Goal: Information Seeking & Learning: Check status

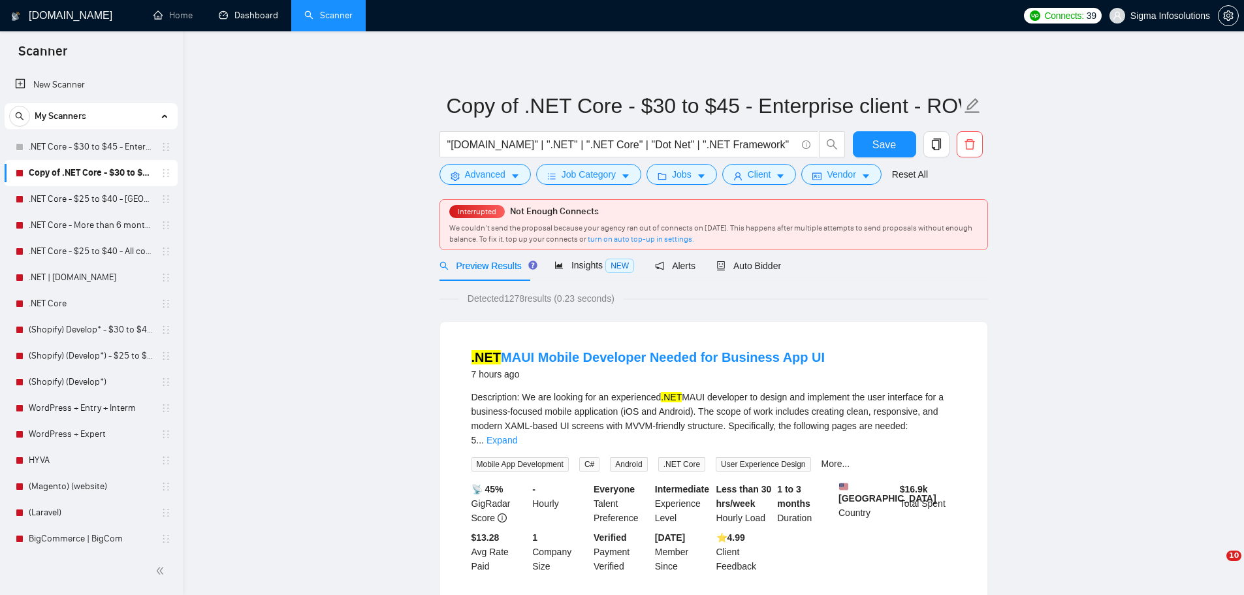
click at [242, 18] on link "Dashboard" at bounding box center [248, 15] width 59 height 11
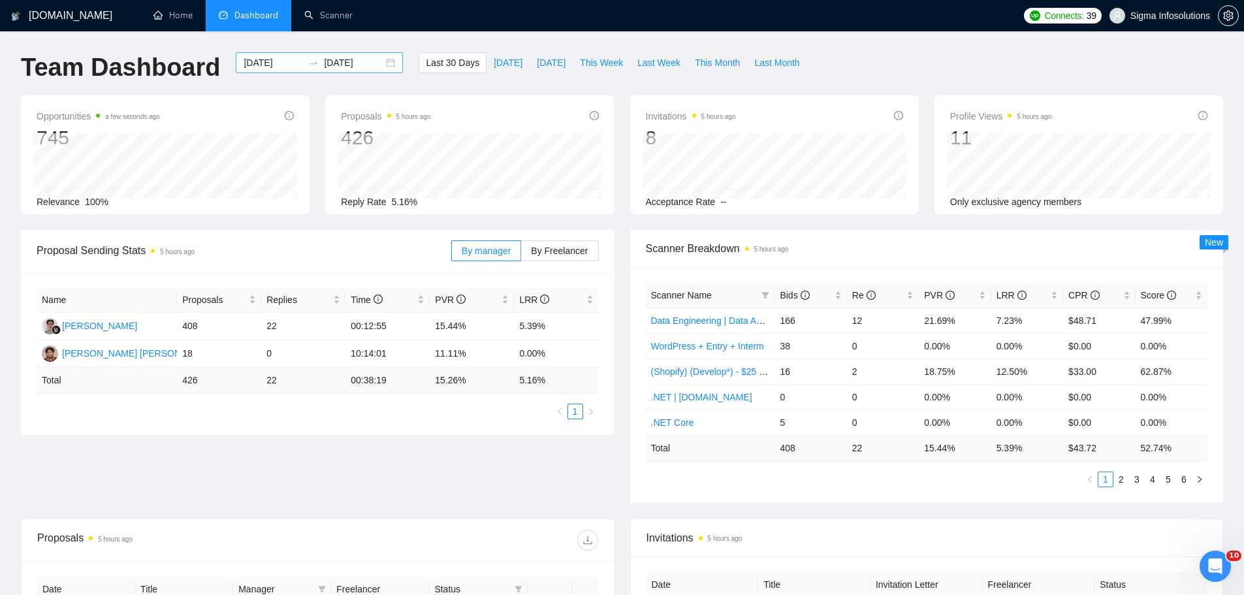
click at [261, 63] on input "[DATE]" at bounding box center [273, 63] width 59 height 14
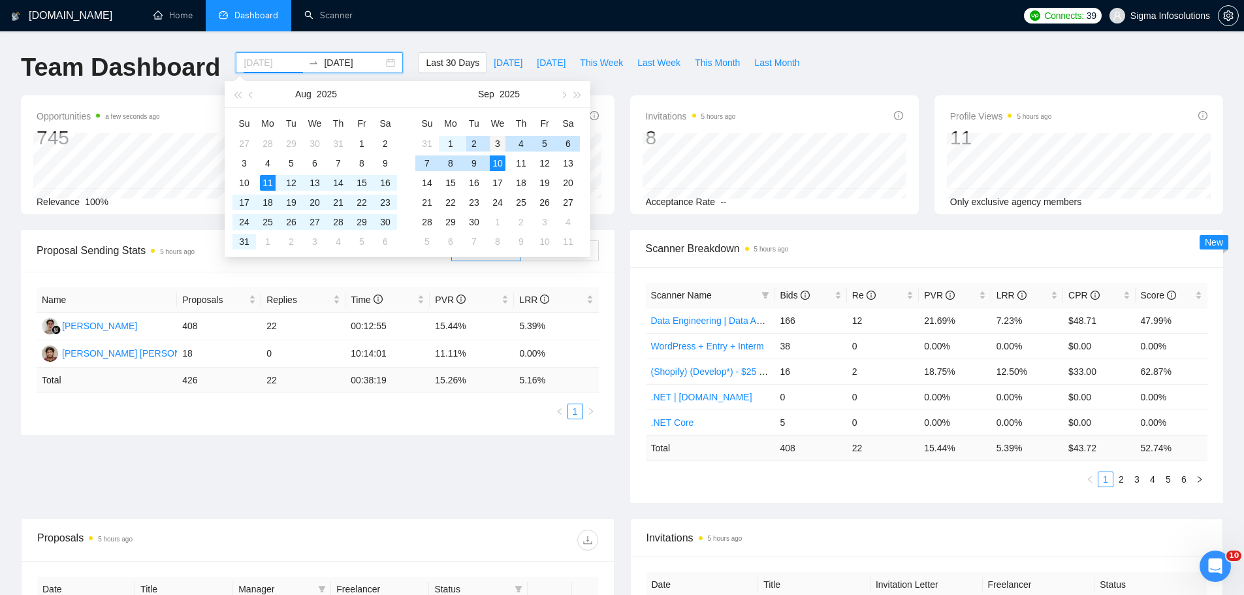
type input "[DATE]"
click at [496, 145] on div "3" at bounding box center [498, 144] width 16 height 16
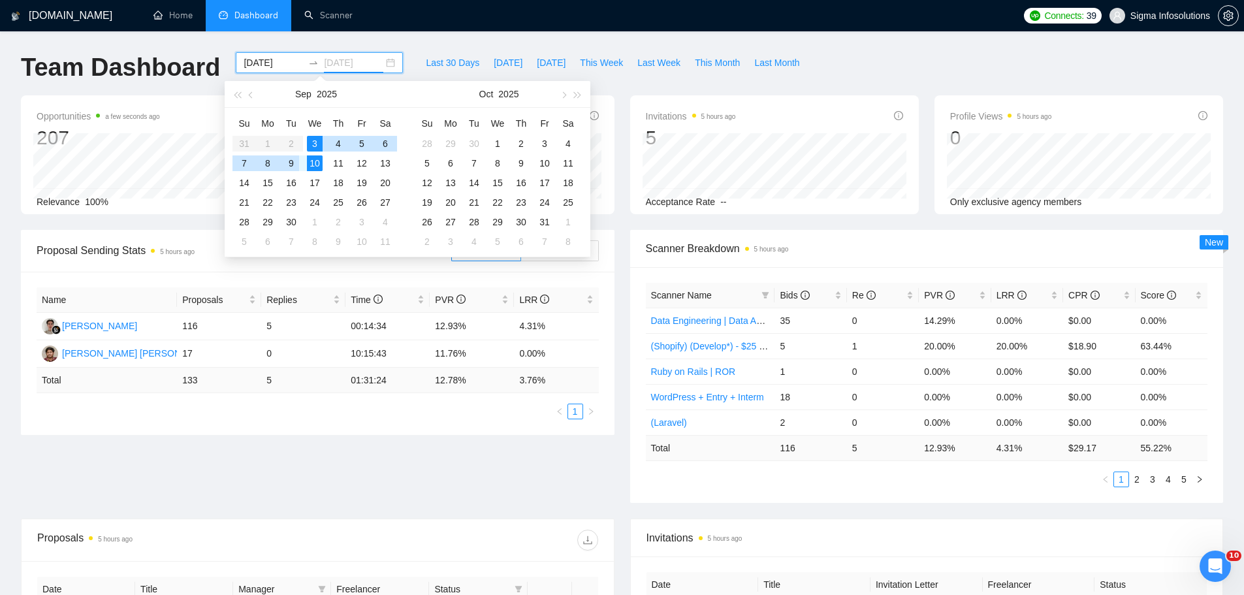
click at [293, 167] on div "9" at bounding box center [292, 163] width 16 height 16
type input "[DATE]"
drag, startPoint x: 788, startPoint y: 65, endPoint x: 783, endPoint y: 75, distance: 11.4
click at [788, 65] on button "Last Month" at bounding box center [776, 62] width 59 height 21
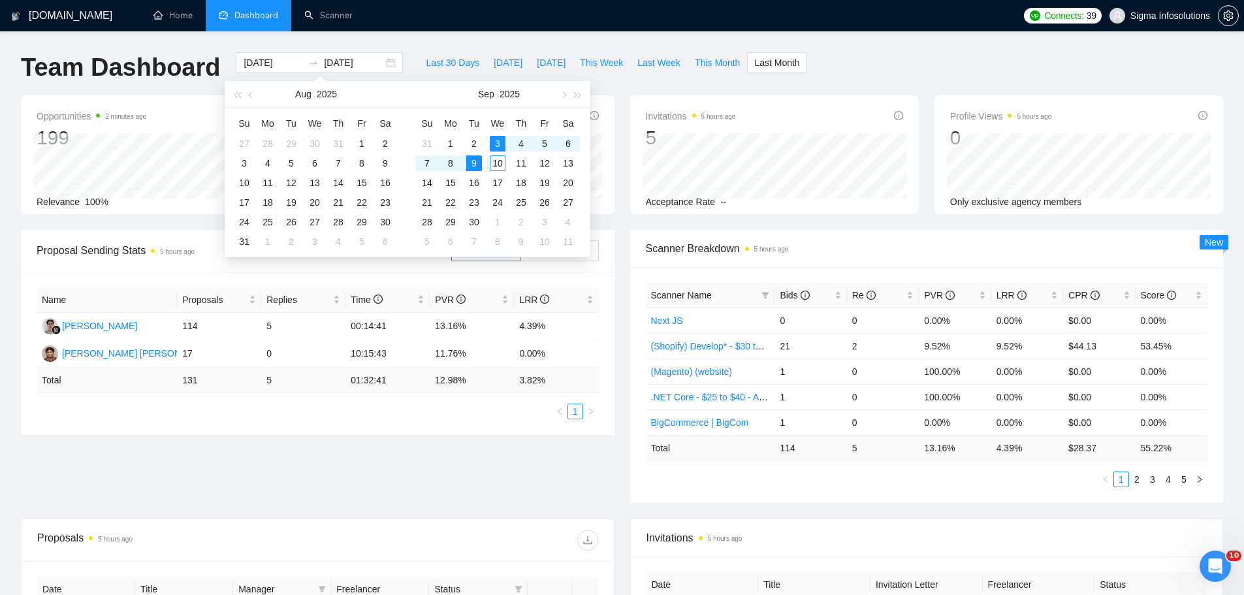
type input "[DATE]"
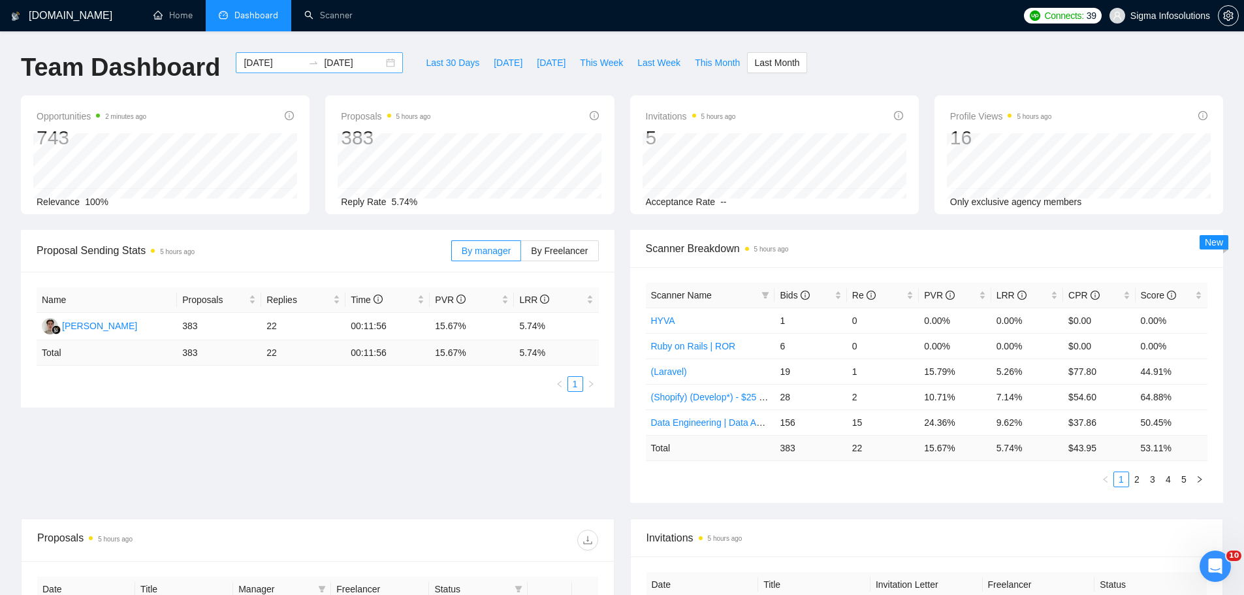
click at [266, 63] on input "[DATE]" at bounding box center [273, 63] width 59 height 14
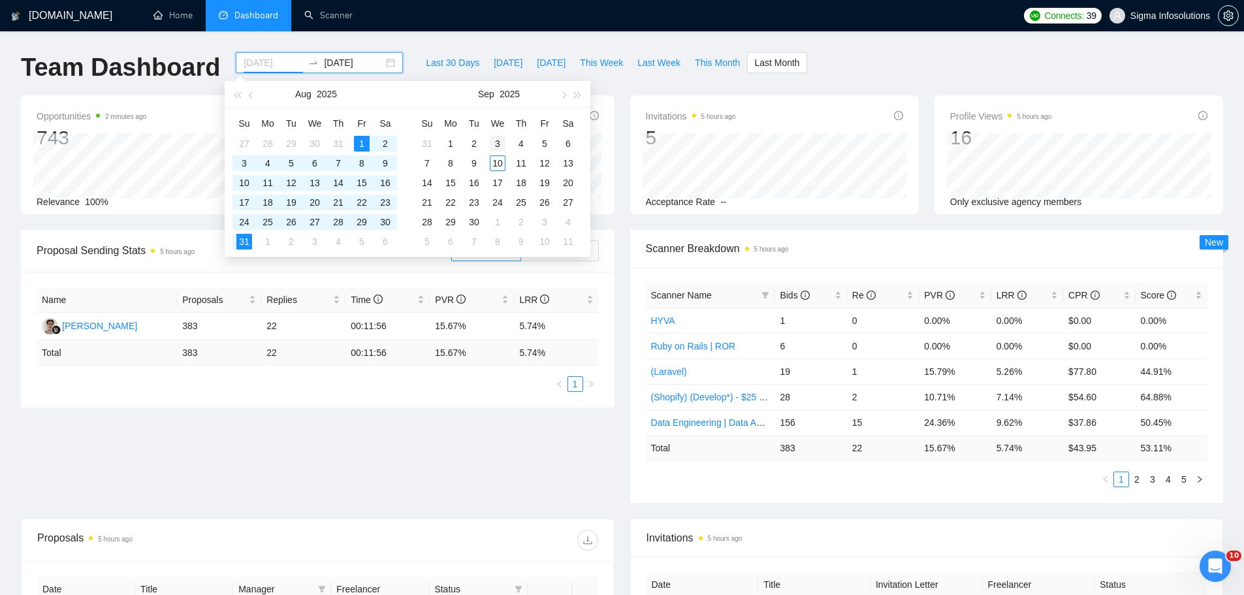
type input "[DATE]"
click at [500, 143] on div "3" at bounding box center [498, 144] width 16 height 16
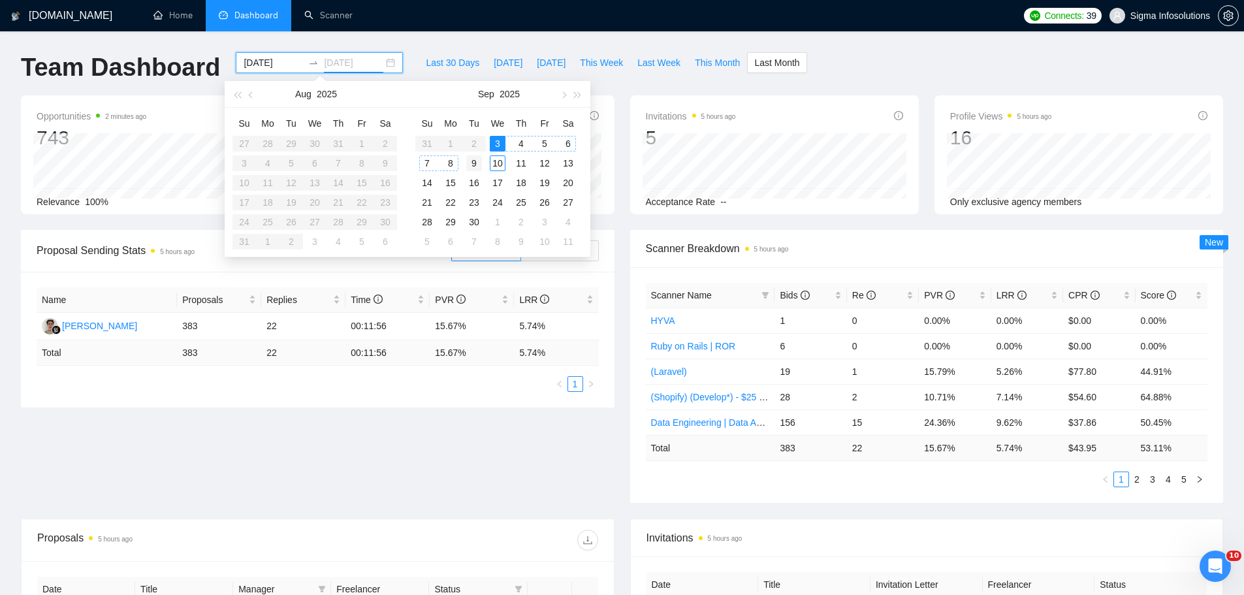
type input "[DATE]"
click at [478, 165] on div "9" at bounding box center [474, 163] width 16 height 16
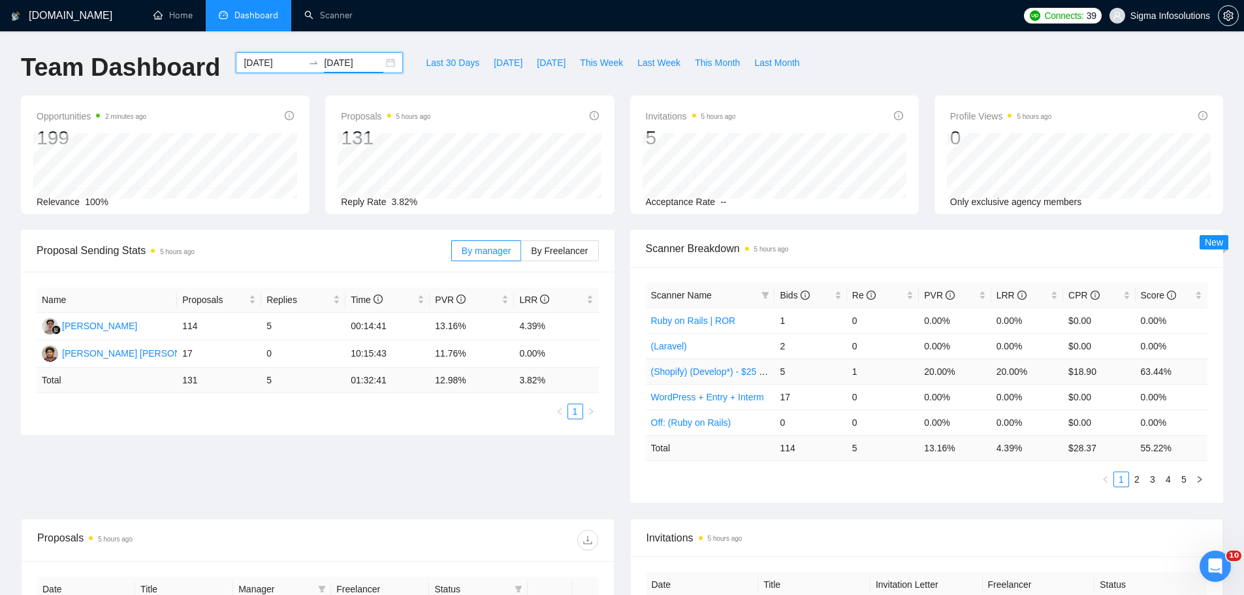
scroll to position [65, 0]
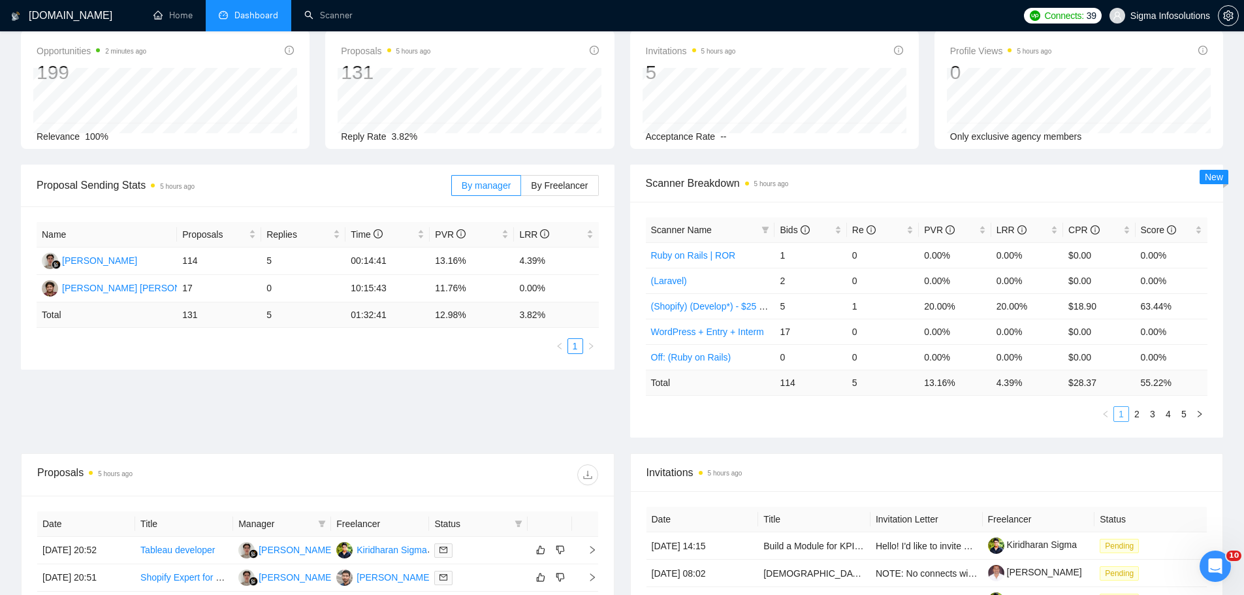
click at [1124, 418] on link "1" at bounding box center [1121, 414] width 14 height 14
click at [1140, 417] on link "2" at bounding box center [1137, 414] width 14 height 14
click at [1154, 417] on link "3" at bounding box center [1153, 414] width 14 height 14
click at [1135, 415] on link "2" at bounding box center [1137, 414] width 14 height 14
click at [1123, 416] on link "1" at bounding box center [1121, 414] width 14 height 14
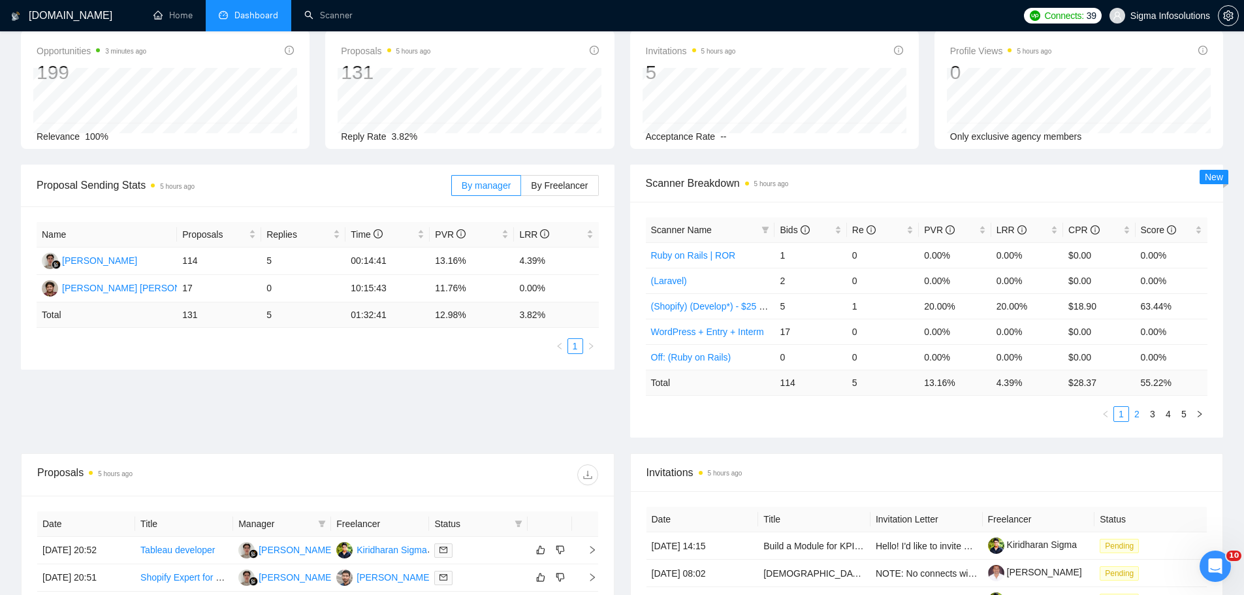
click at [1135, 415] on link "2" at bounding box center [1137, 414] width 14 height 14
click at [1152, 412] on link "3" at bounding box center [1153, 414] width 14 height 14
click at [1166, 415] on link "4" at bounding box center [1168, 414] width 14 height 14
click at [1186, 419] on link "5" at bounding box center [1184, 414] width 14 height 14
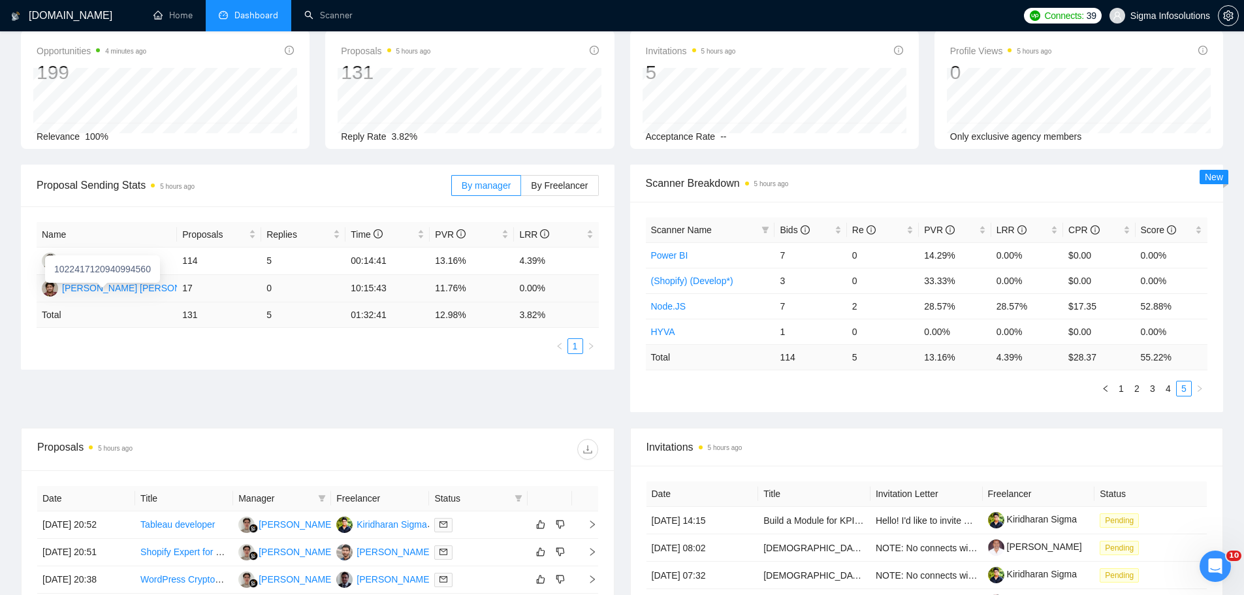
click at [97, 287] on div "[PERSON_NAME] [PERSON_NAME]" at bounding box center [138, 288] width 153 height 14
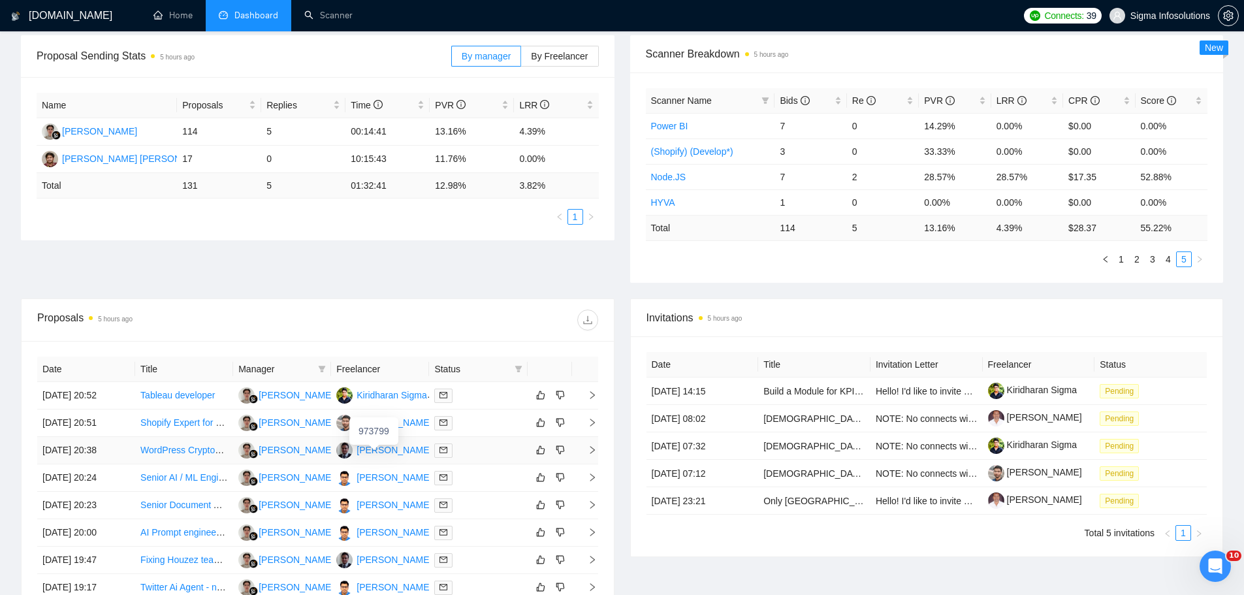
scroll to position [131, 0]
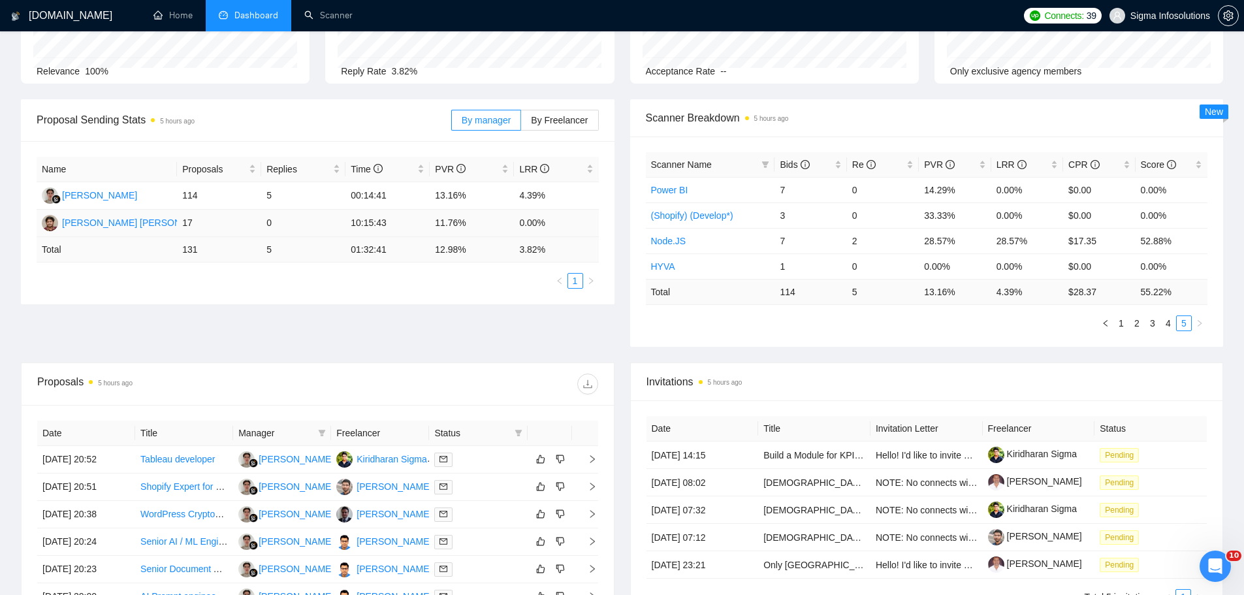
click at [189, 224] on td "17" at bounding box center [219, 223] width 84 height 27
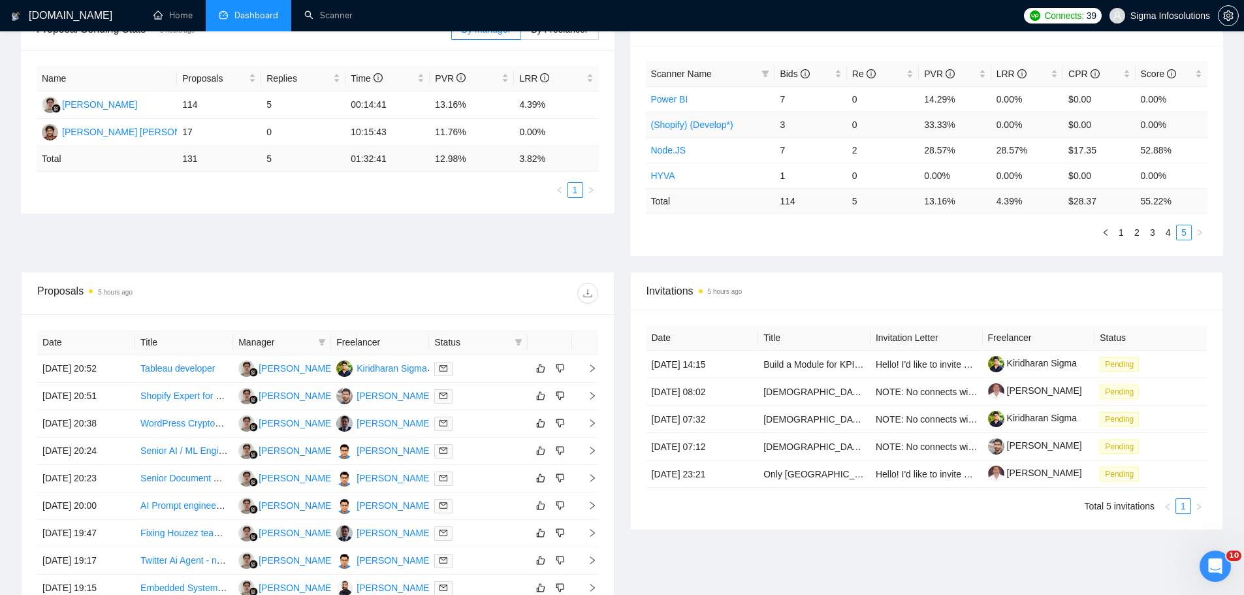
scroll to position [219, 0]
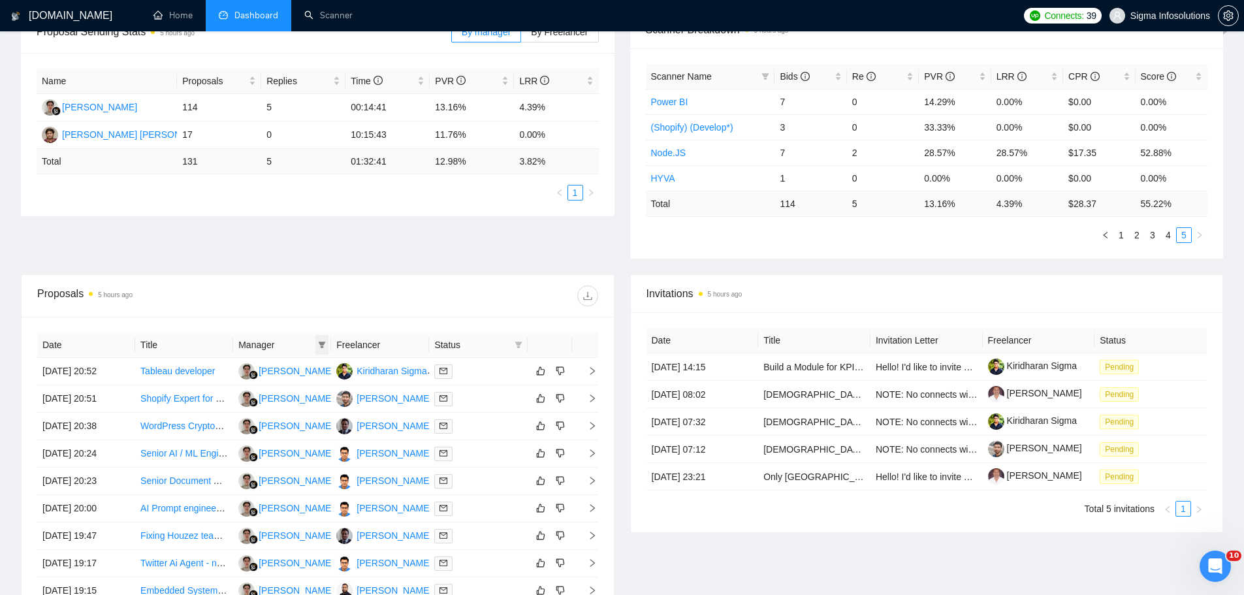
click at [321, 348] on icon "filter" at bounding box center [322, 345] width 8 height 8
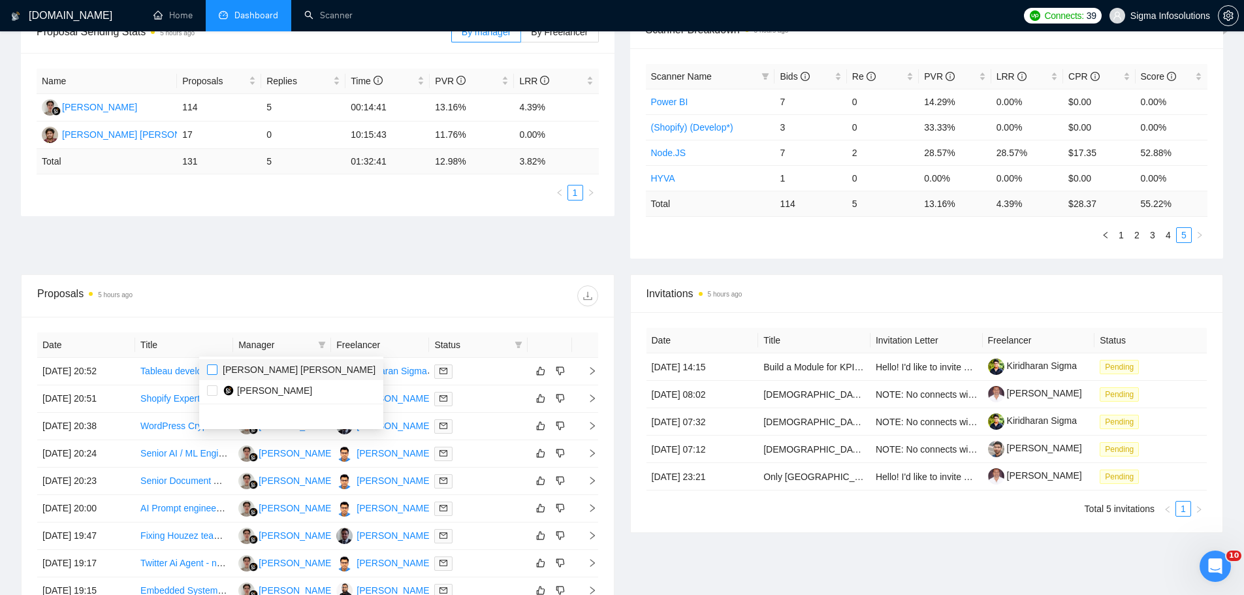
click at [213, 371] on input "checkbox" at bounding box center [212, 370] width 10 height 10
checkbox input "true"
click at [481, 284] on div "Proposals 5 hours ago" at bounding box center [317, 296] width 561 height 42
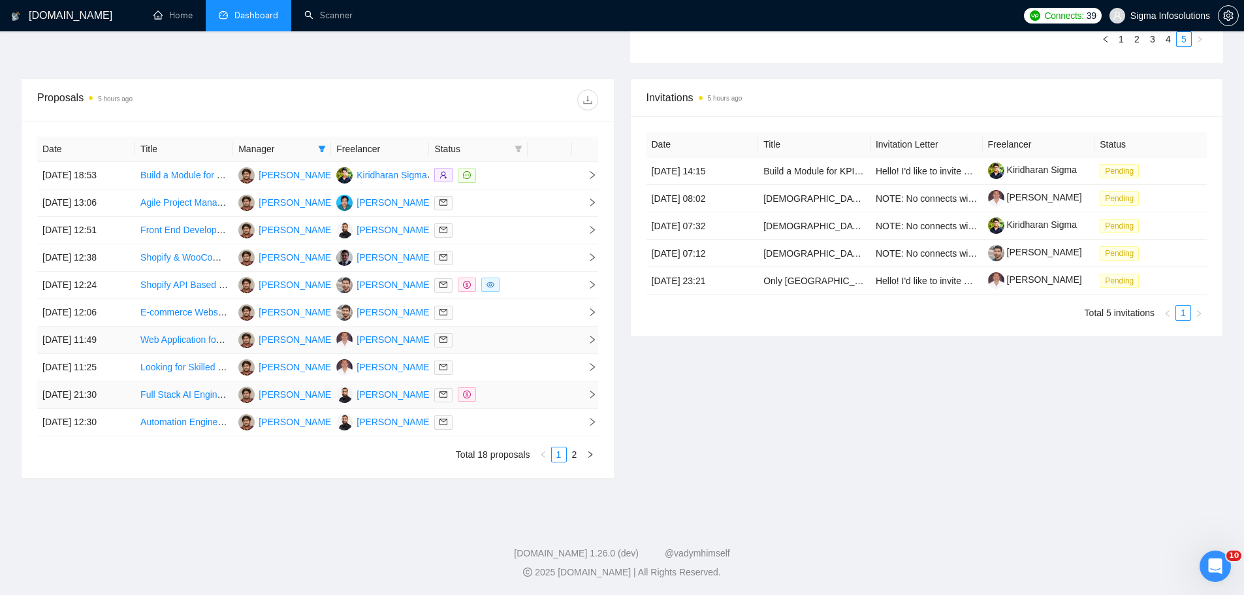
scroll to position [349, 0]
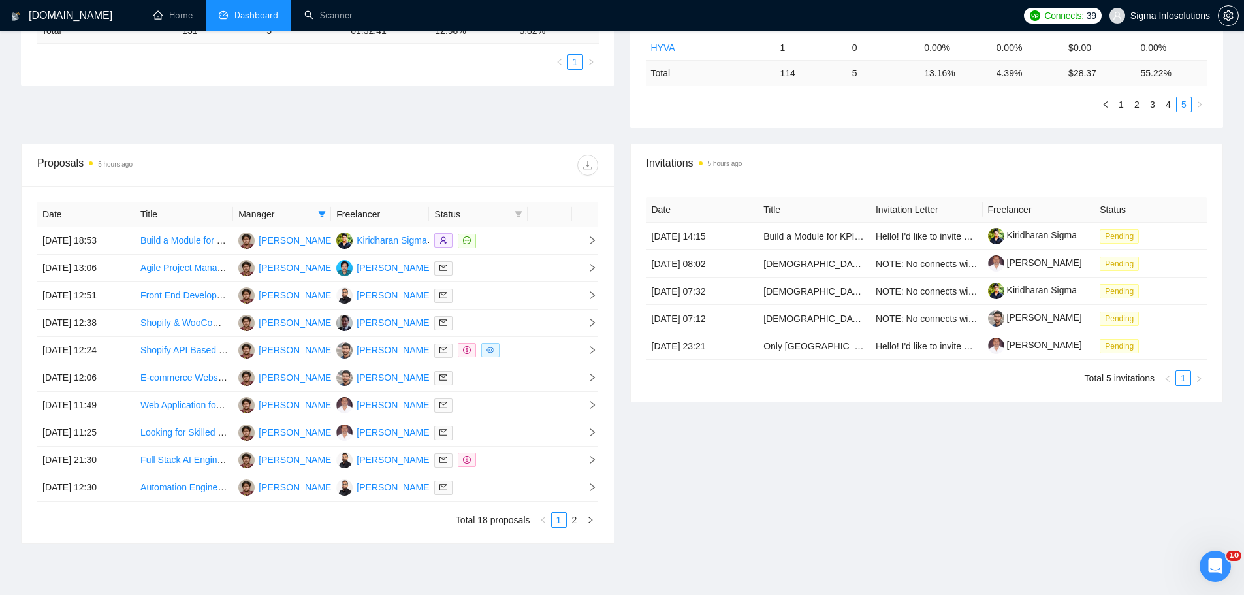
click at [397, 213] on th "Freelancer" at bounding box center [380, 214] width 98 height 25
click at [574, 519] on link "2" at bounding box center [575, 520] width 14 height 14
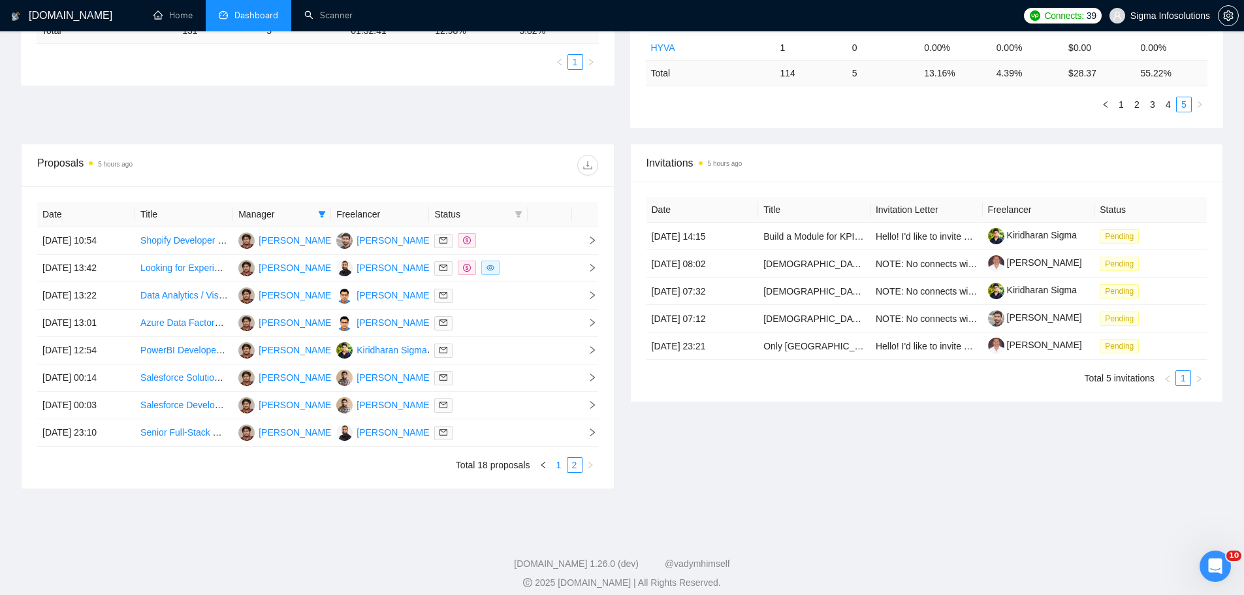
click at [561, 467] on link "1" at bounding box center [559, 465] width 14 height 14
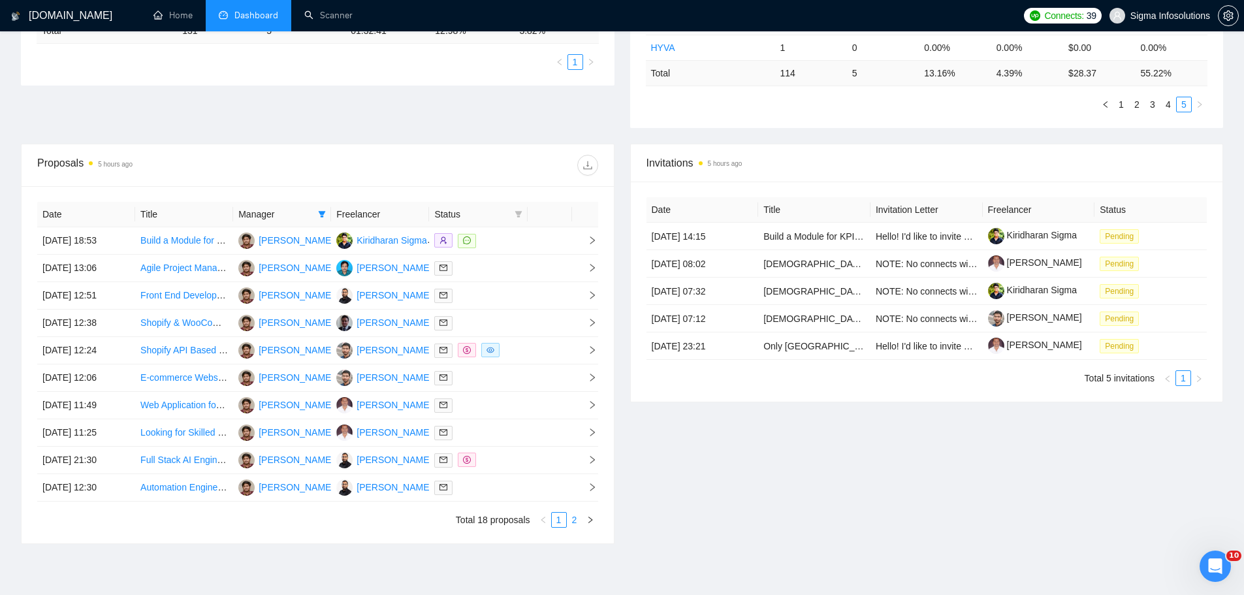
click at [572, 524] on link "2" at bounding box center [575, 520] width 14 height 14
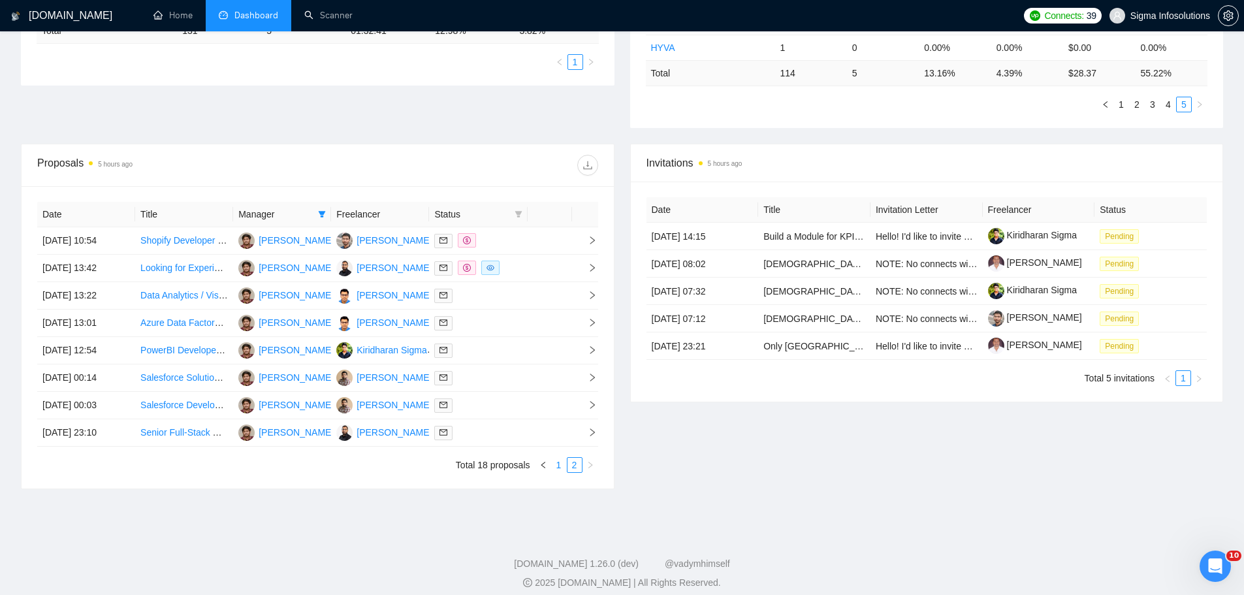
click at [555, 467] on link "1" at bounding box center [559, 465] width 14 height 14
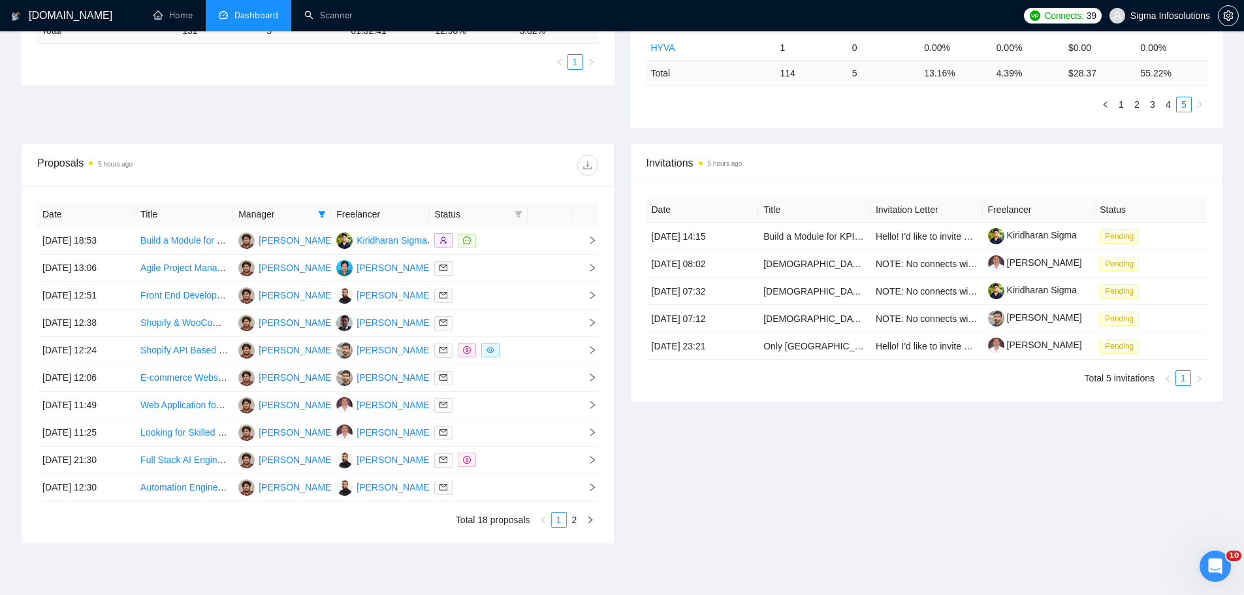
click at [566, 519] on link "1" at bounding box center [559, 520] width 14 height 14
click at [569, 519] on link "2" at bounding box center [575, 520] width 14 height 14
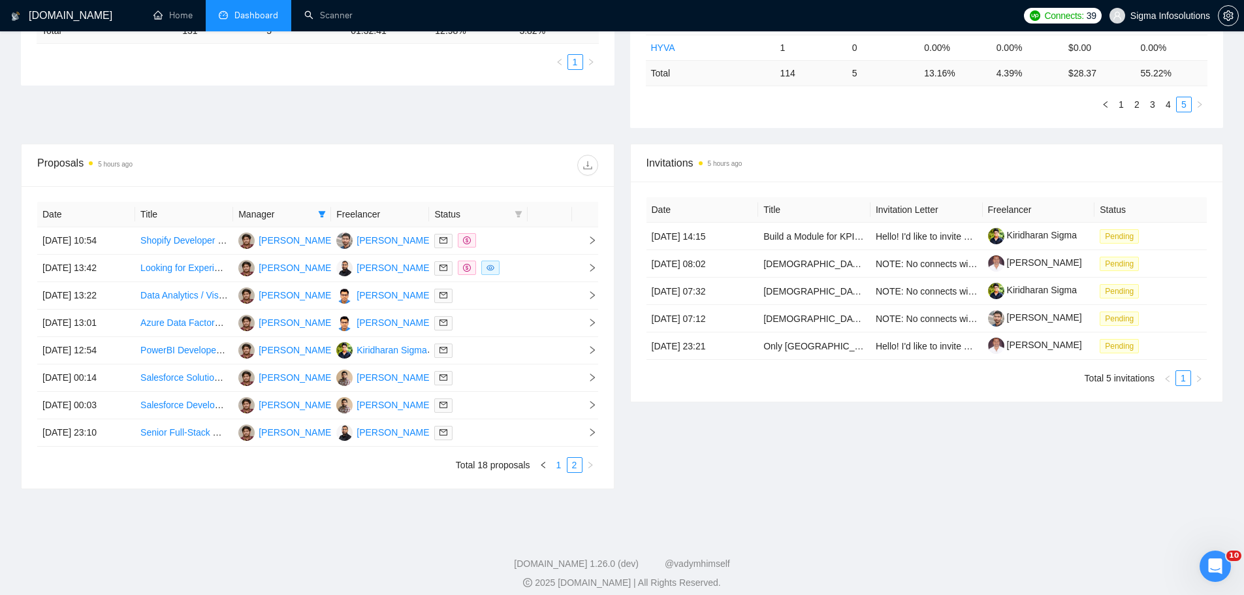
click at [560, 465] on link "1" at bounding box center [559, 465] width 14 height 14
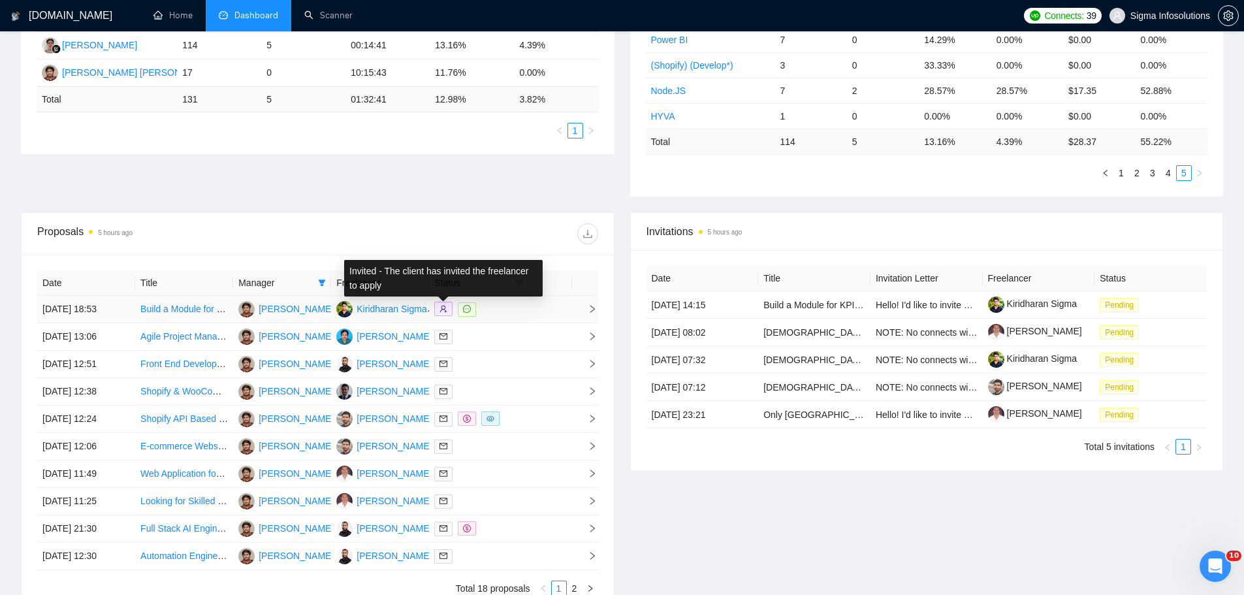
scroll to position [349, 0]
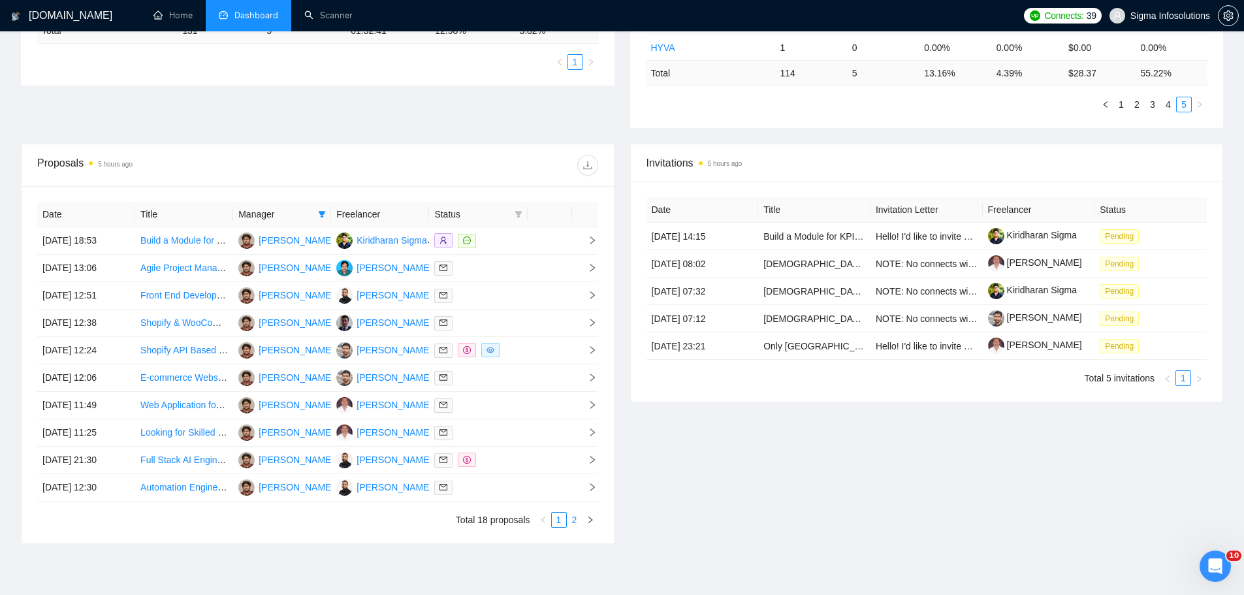
click at [579, 521] on link "2" at bounding box center [575, 520] width 14 height 14
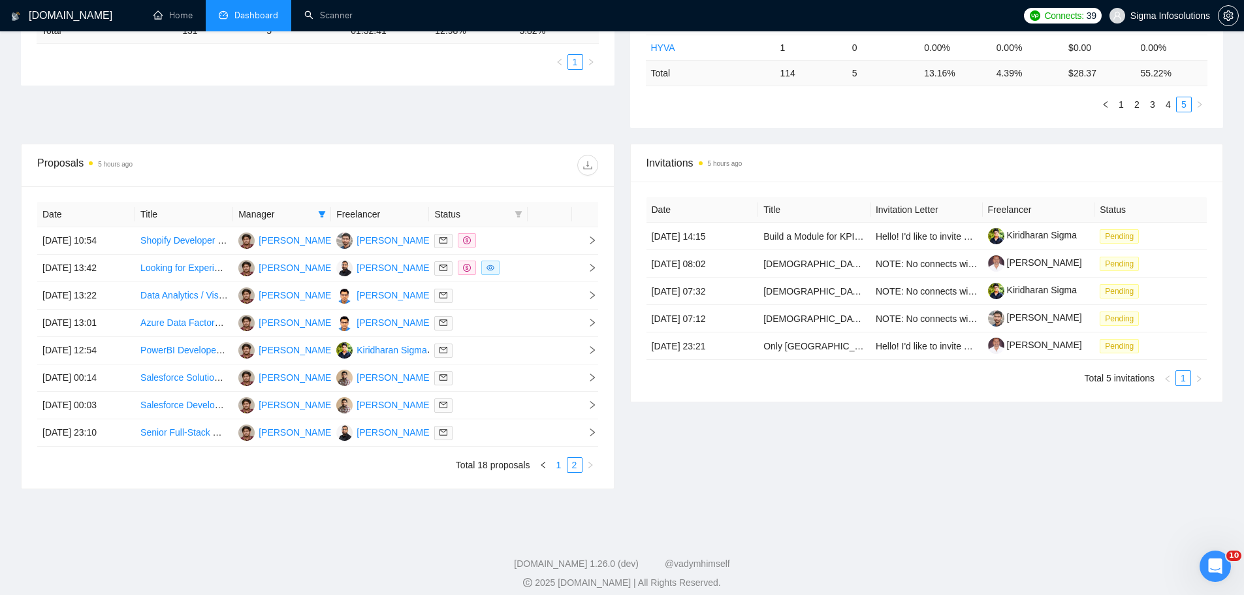
click at [555, 468] on link "1" at bounding box center [559, 465] width 14 height 14
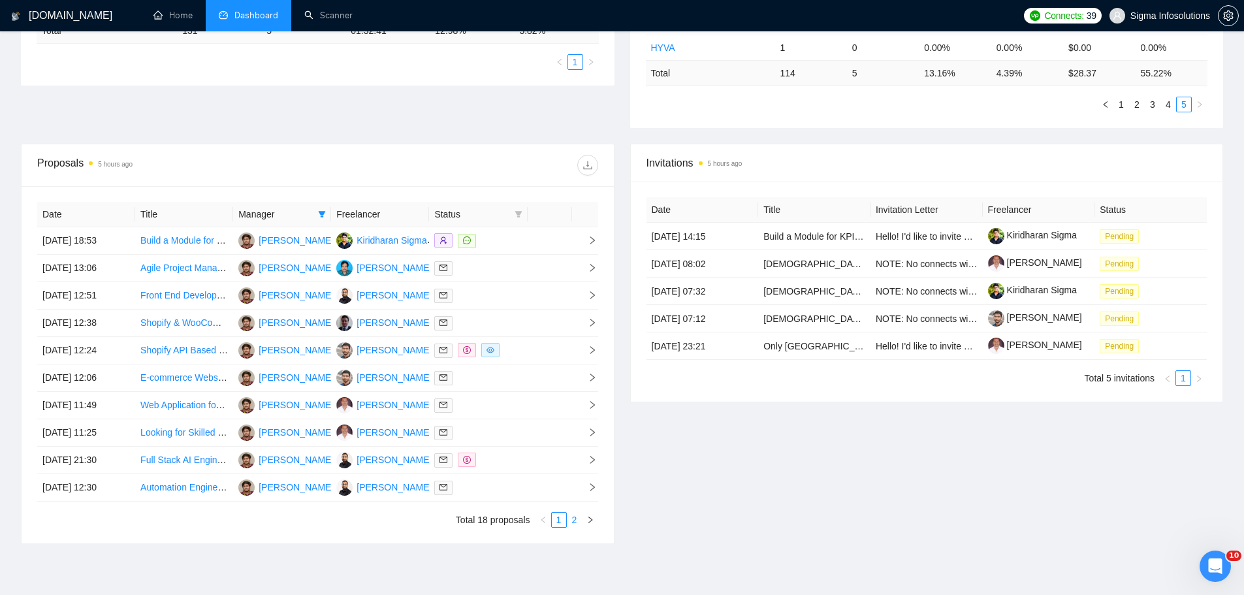
click at [572, 519] on link "2" at bounding box center [575, 520] width 14 height 14
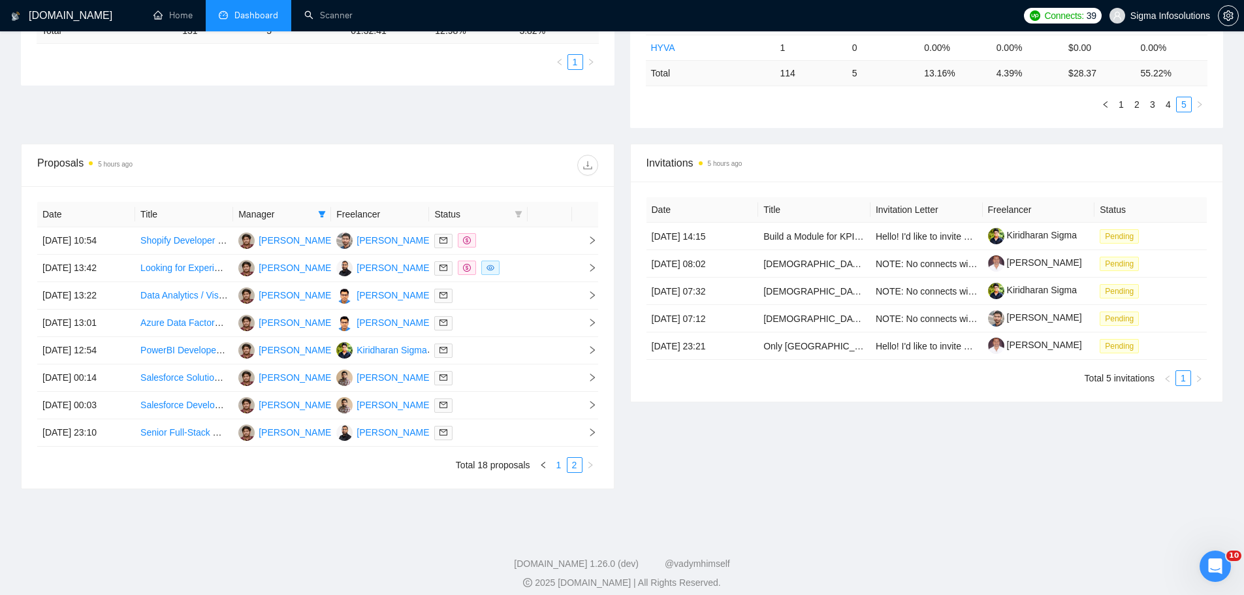
click at [556, 469] on link "1" at bounding box center [559, 465] width 14 height 14
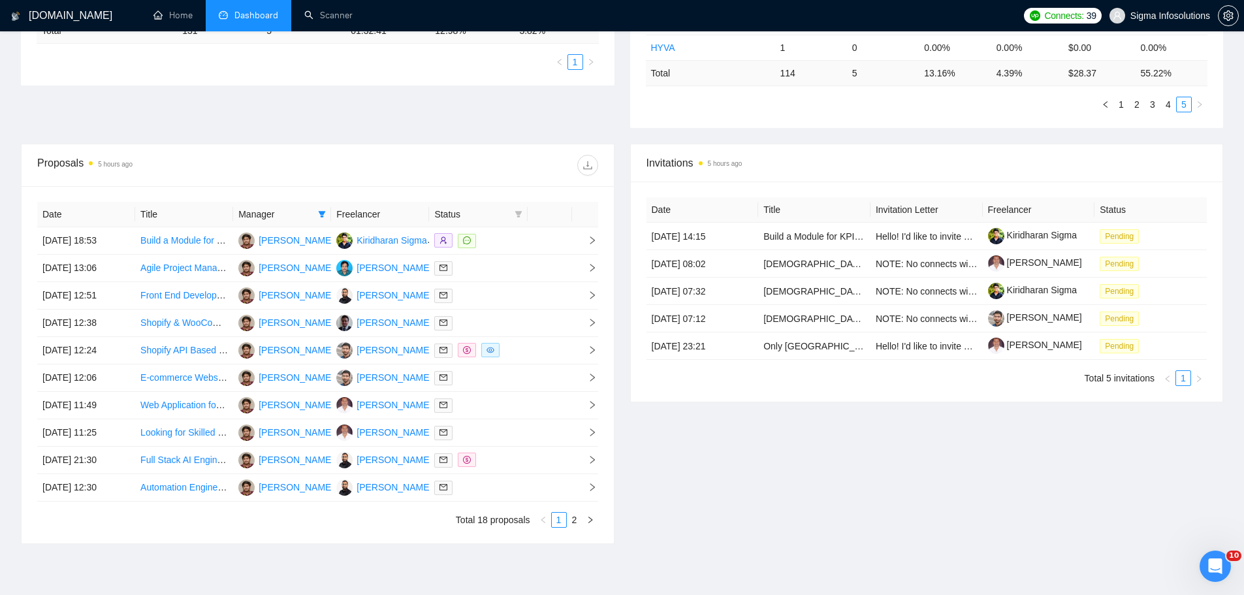
click at [574, 521] on link "2" at bounding box center [575, 520] width 14 height 14
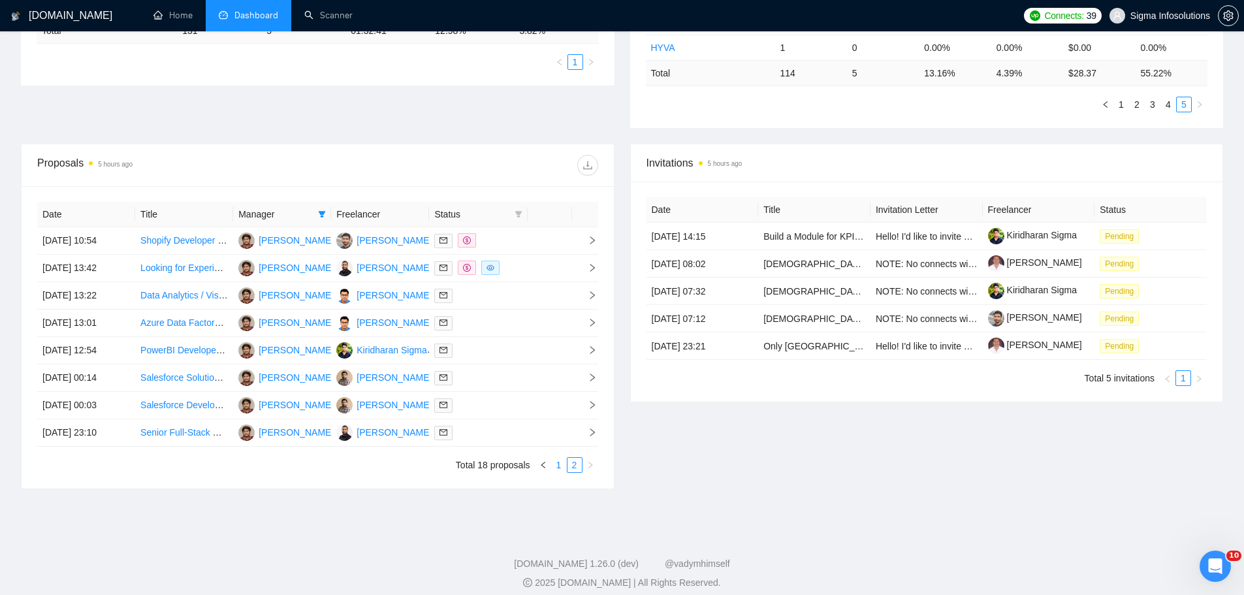
click at [560, 470] on link "1" at bounding box center [559, 465] width 14 height 14
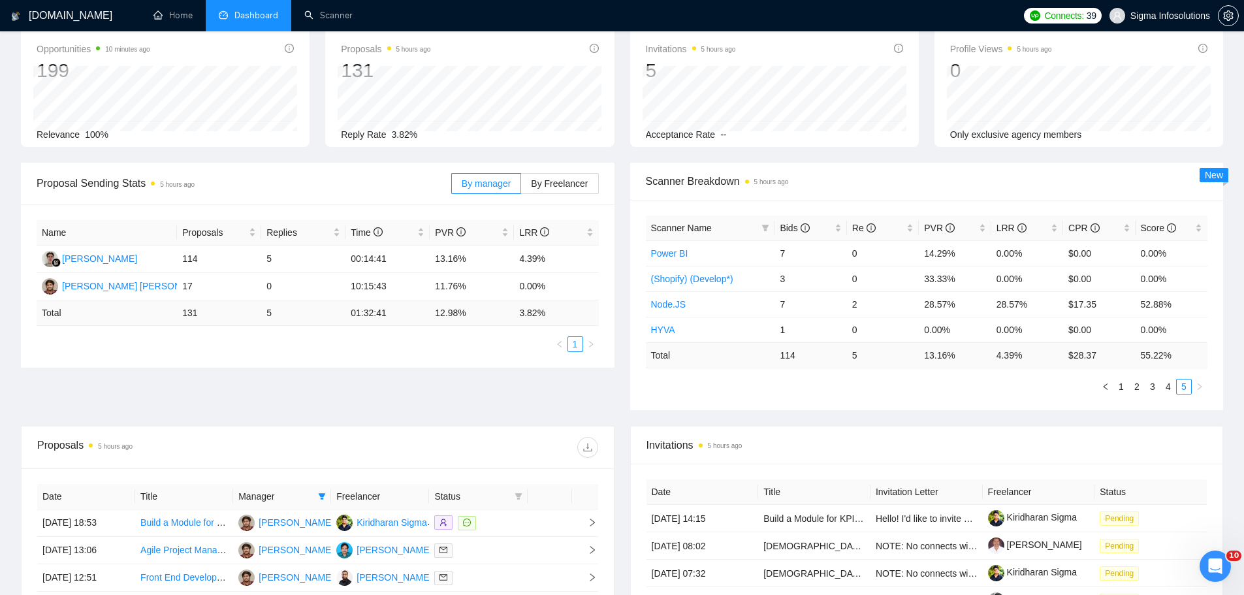
scroll to position [0, 0]
